Goal: Check status: Check status

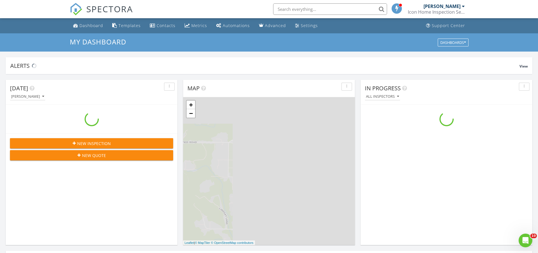
scroll to position [527, 546]
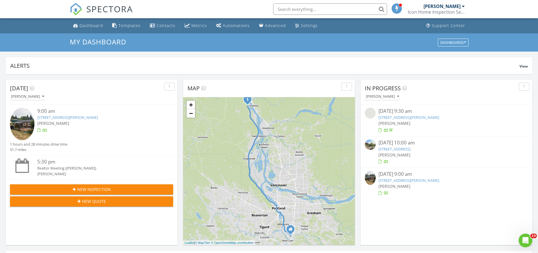
click at [62, 116] on link "69723 Nicolai Cutoff Rd , Rainier, OR 97048" at bounding box center [67, 117] width 61 height 5
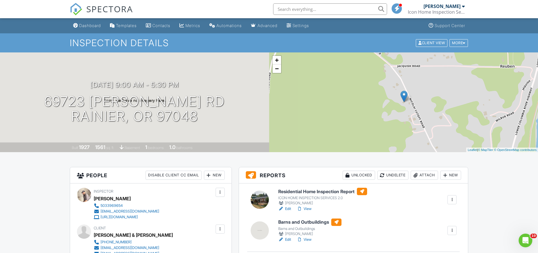
click at [289, 209] on link "Edit" at bounding box center [284, 209] width 13 height 6
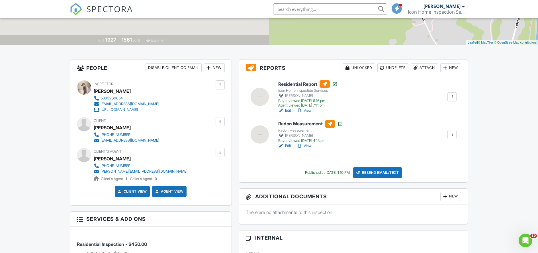
click at [310, 109] on link "View" at bounding box center [304, 111] width 15 height 6
click at [305, 109] on link "View" at bounding box center [304, 111] width 15 height 6
click at [310, 110] on link "View" at bounding box center [304, 111] width 15 height 6
